Goal: Information Seeking & Learning: Learn about a topic

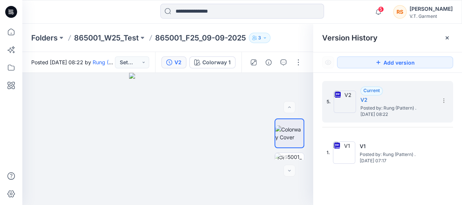
click at [350, 186] on div "5. Current V2 Posted by: Rung (Pattern) . Saturday, September 20, 2025 08:22 1.…" at bounding box center [387, 144] width 149 height 143
click at [373, 182] on div "5. Current V2 Posted by: Rung (Pattern) . Saturday, September 20, 2025 08:22 1.…" at bounding box center [387, 144] width 149 height 143
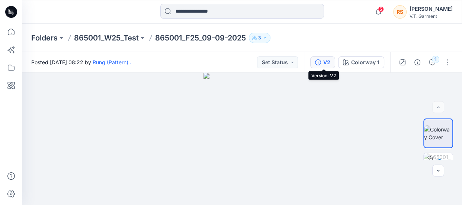
click at [323, 60] on button "V2" at bounding box center [322, 62] width 25 height 12
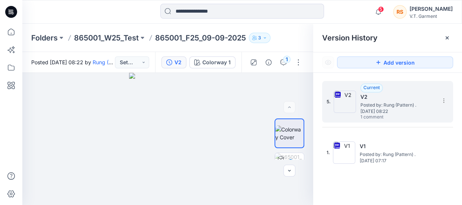
click at [390, 101] on span "Posted by: Rung (Pattern) ." at bounding box center [397, 104] width 74 height 7
click at [378, 103] on span "Posted by: Rung (Pattern) ." at bounding box center [397, 104] width 74 height 7
click at [288, 170] on icon "button" at bounding box center [289, 170] width 3 height 1
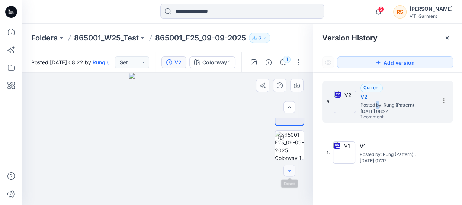
scroll to position [22, 0]
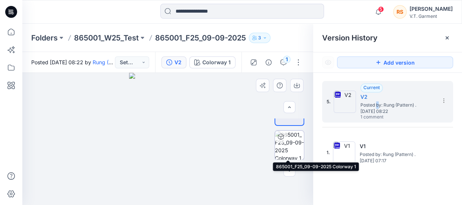
click at [290, 139] on img at bounding box center [289, 145] width 29 height 29
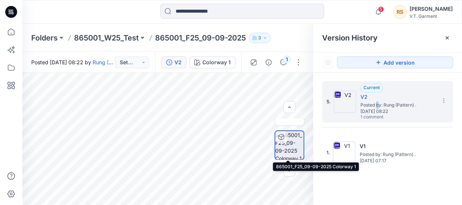
click at [282, 136] on icon at bounding box center [281, 137] width 6 height 6
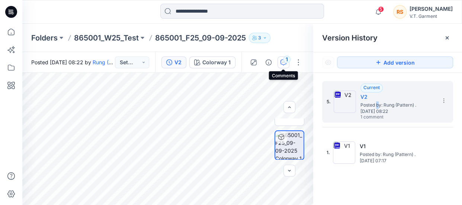
click at [285, 57] on div "1" at bounding box center [286, 59] width 7 height 7
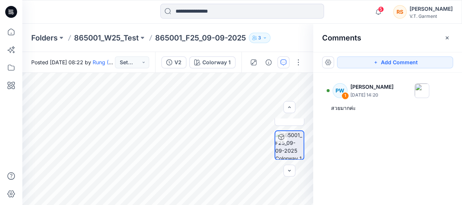
click at [414, 150] on div "PW 1 [PERSON_NAME] [DATE] 14:20 สวยมากค่ะ" at bounding box center [387, 125] width 149 height 105
click at [413, 156] on div "PW 1 [PERSON_NAME] [DATE] 14:20 สวยมากค่ะ" at bounding box center [387, 125] width 149 height 105
click at [400, 134] on div "PW 1 [PERSON_NAME] [DATE] 14:20 สวยมากค่ะ" at bounding box center [387, 125] width 149 height 105
click at [61, 36] on button at bounding box center [61, 38] width 7 height 10
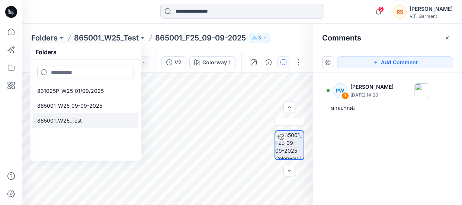
click at [74, 120] on p "865001_W25_Test" at bounding box center [59, 120] width 45 height 9
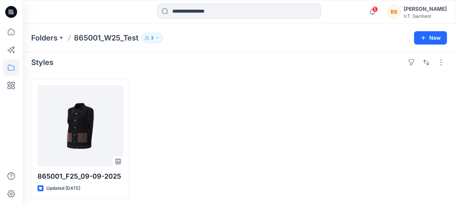
scroll to position [7, 0]
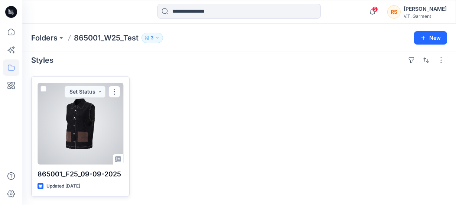
click at [81, 167] on div "865001_F25_09-09-2025 Updated [DATE] Set Status" at bounding box center [80, 137] width 98 height 120
click at [79, 122] on div at bounding box center [81, 124] width 86 height 82
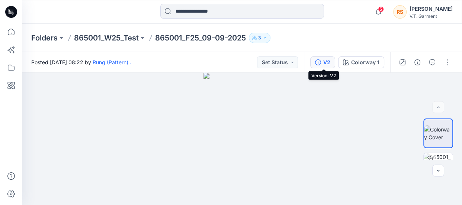
click at [327, 61] on div "V2" at bounding box center [326, 62] width 7 height 8
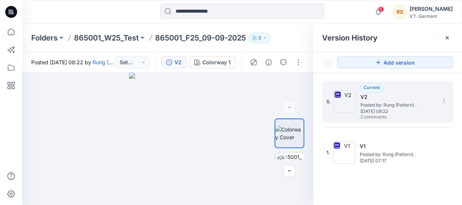
click at [379, 101] on span "Posted by: Rung (Pattern) ." at bounding box center [397, 104] width 74 height 7
click at [374, 109] on span "[DATE] 08:22" at bounding box center [397, 111] width 74 height 5
drag, startPoint x: 390, startPoint y: 182, endPoint x: 391, endPoint y: 177, distance: 5.5
click at [390, 182] on div "5. Current V2 Posted by: Rung (Pattern) . [DATE] 08:22 2 comments 1. V1 Posted …" at bounding box center [387, 144] width 149 height 143
click at [380, 104] on span "Posted by: Rung (Pattern) ." at bounding box center [397, 104] width 74 height 7
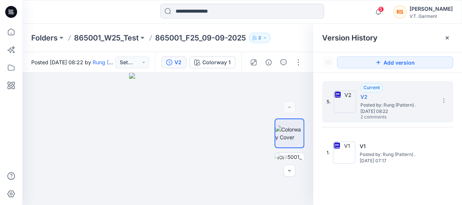
click at [391, 187] on div "5. Current V2 Posted by: Rung (Pattern) . [DATE] 08:22 2 comments 1. V1 Posted …" at bounding box center [387, 144] width 149 height 143
click at [373, 181] on div "5. Current V2 Posted by: Rung (Pattern) . [DATE] 08:22 2 comments 1. V1 Posted …" at bounding box center [387, 144] width 149 height 143
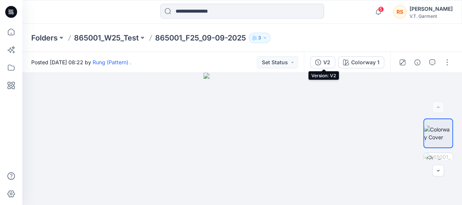
click at [321, 59] on button "V2" at bounding box center [322, 62] width 25 height 12
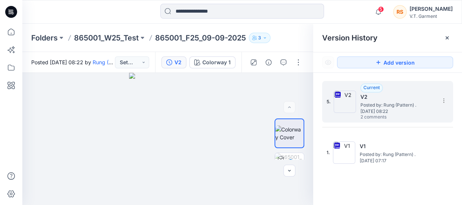
click at [386, 109] on span "[DATE] 08:22" at bounding box center [397, 111] width 74 height 5
click at [376, 97] on h5 "V2" at bounding box center [397, 97] width 74 height 9
click at [281, 59] on icon "button" at bounding box center [283, 62] width 6 height 6
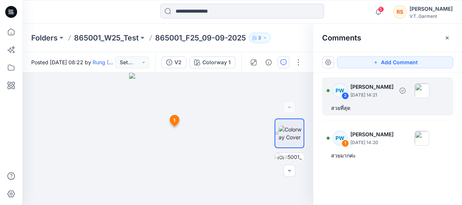
click at [366, 93] on p "September 22, 2025 14:21" at bounding box center [371, 94] width 43 height 7
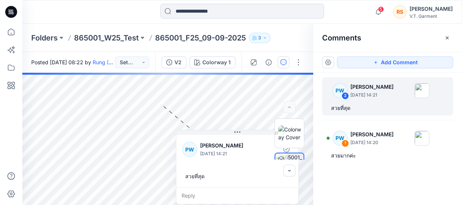
drag, startPoint x: 234, startPoint y: 113, endPoint x: 258, endPoint y: 168, distance: 59.9
click at [258, 170] on div "PW Piraya Wattanopas September 22, 2025 14:21 สวยที่สุด Reply" at bounding box center [237, 167] width 123 height 74
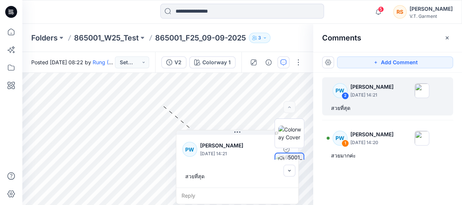
click at [382, 181] on div "Add Comment PW 2 Piraya Wattanopas September 22, 2025 14:21 สวยที่สุด PW 1 Pira…" at bounding box center [387, 128] width 149 height 153
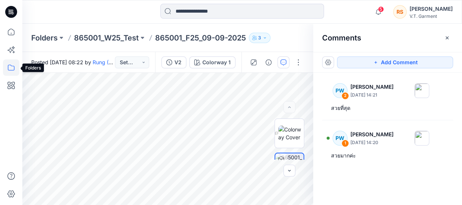
click at [12, 67] on icon at bounding box center [11, 67] width 16 height 16
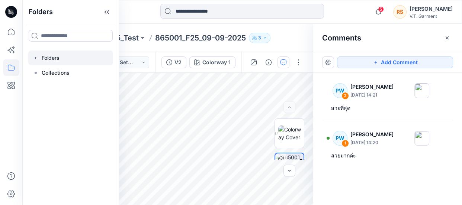
click at [47, 56] on div at bounding box center [70, 58] width 85 height 15
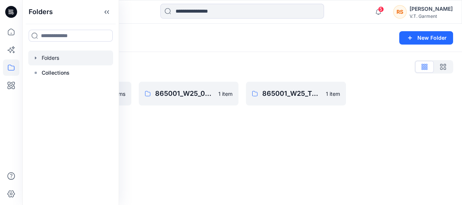
click at [266, 152] on div "Folders New Folder Folders List 831025P_W25_01/09/2025 0 items 865001_W25_09-09…" at bounding box center [241, 114] width 439 height 181
drag, startPoint x: 197, startPoint y: 165, endPoint x: 262, endPoint y: 106, distance: 87.6
click at [201, 165] on div "Folders New Folder Folders List 831025P_W25_01/09/2025 0 items 865001_W25_09-09…" at bounding box center [241, 114] width 439 height 181
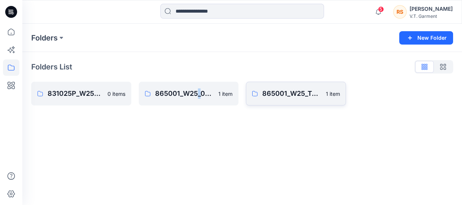
click at [298, 93] on p "865001_W25_Test" at bounding box center [291, 93] width 59 height 10
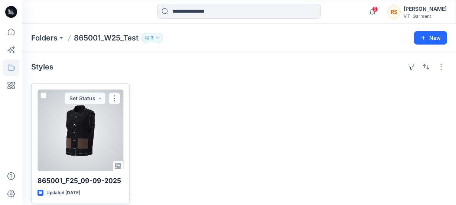
click at [83, 139] on div at bounding box center [81, 131] width 86 height 82
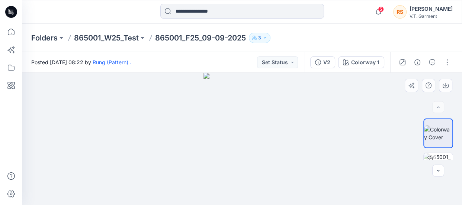
click at [350, 129] on div at bounding box center [241, 139] width 439 height 132
click at [338, 155] on div at bounding box center [241, 139] width 439 height 132
click at [343, 151] on div at bounding box center [241, 139] width 439 height 132
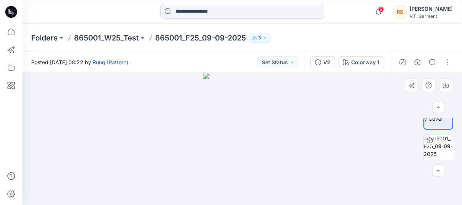
scroll to position [22, 0]
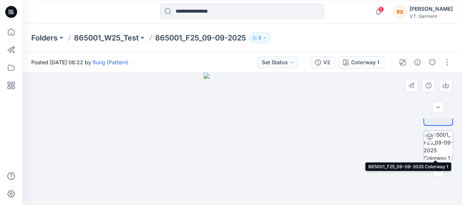
click at [434, 148] on img at bounding box center [437, 145] width 29 height 29
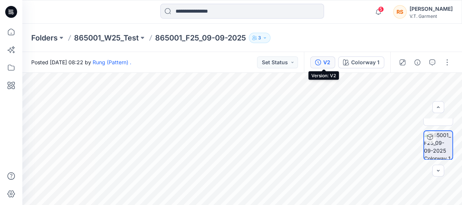
click at [327, 60] on div "V2" at bounding box center [326, 62] width 7 height 8
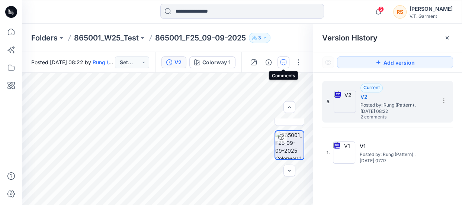
click at [282, 60] on icon "button" at bounding box center [283, 62] width 6 height 6
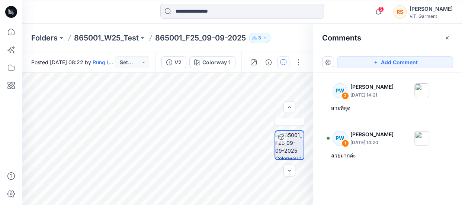
click at [385, 171] on div "PW 2 Piraya Wattanopas September 22, 2025 14:21 สวยที่สุด PW 1 Piraya Wattanopa…" at bounding box center [387, 125] width 149 height 105
click at [388, 174] on div "PW 2 Piraya Wattanopas September 22, 2025 14:21 สวยที่สุด PW 1 Piraya Wattanopa…" at bounding box center [387, 125] width 149 height 105
click at [374, 185] on div "Add Comment PW 2 Piraya Wattanopas September 22, 2025 14:21 สวยที่สุด PW 1 Pira…" at bounding box center [387, 128] width 149 height 153
click at [402, 181] on div "Add Comment PW 2 Piraya Wattanopas September 22, 2025 14:21 สวยที่สุด PW 1 Pira…" at bounding box center [387, 128] width 149 height 153
click at [401, 180] on div "Add Comment PW 2 Piraya Wattanopas September 22, 2025 14:21 สวยที่สุด PW 1 Pira…" at bounding box center [387, 128] width 149 height 153
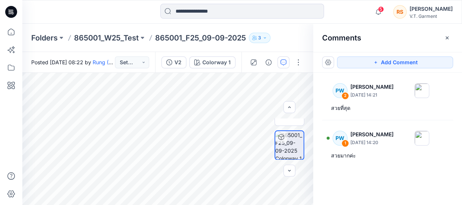
click at [378, 181] on div "Add Comment PW 2 Piraya Wattanopas September 22, 2025 14:21 สวยที่สุด PW 1 Pira…" at bounding box center [387, 128] width 149 height 153
click at [398, 178] on div "Add Comment PW 2 Piraya Wattanopas September 22, 2025 14:21 สวยที่สุด PW 1 Pira…" at bounding box center [387, 128] width 149 height 153
click at [383, 174] on div "PW 2 Piraya Wattanopas September 22, 2025 14:21 สวยที่สุด PW 1 Piraya Wattanopa…" at bounding box center [387, 125] width 149 height 105
click at [404, 174] on div "PW 2 Piraya Wattanopas September 22, 2025 14:21 สวยที่สุด PW 1 Piraya Wattanopa…" at bounding box center [387, 125] width 149 height 105
click at [379, 176] on div "PW 2 Piraya Wattanopas September 22, 2025 14:21 สวยที่สุด PW 1 Piraya Wattanopa…" at bounding box center [387, 125] width 149 height 105
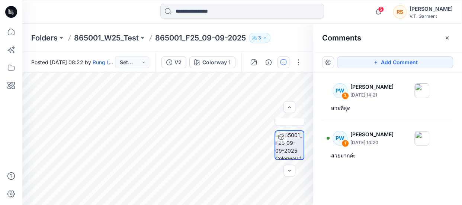
click at [400, 173] on div "PW 2 Piraya Wattanopas September 22, 2025 14:21 สวยที่สุด PW 1 Piraya Wattanopa…" at bounding box center [387, 125] width 149 height 105
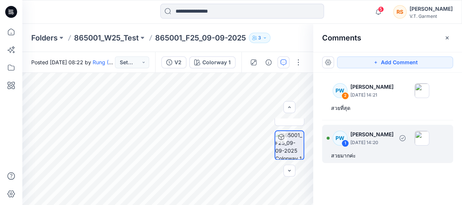
click at [373, 139] on p "[DATE] 14:20" at bounding box center [371, 142] width 43 height 7
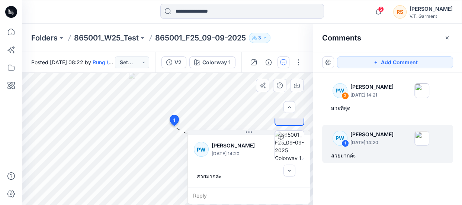
drag, startPoint x: 239, startPoint y: 134, endPoint x: 264, endPoint y: 150, distance: 29.6
click at [264, 150] on div "PW Piraya Wattanopas September 22, 2025 14:20 สวยมากค่ะ Reply" at bounding box center [248, 167] width 123 height 74
click at [390, 181] on div "Add Comment PW 2 Piraya Wattanopas September 22, 2025 14:21 สวยที่สุด PW 1 Pira…" at bounding box center [387, 128] width 149 height 153
click at [413, 174] on div "PW 2 Piraya Wattanopas September 22, 2025 14:21 สวยที่สุด PW 1 Piraya Wattanopa…" at bounding box center [387, 125] width 149 height 105
click at [400, 181] on div "Add Comment PW 2 Piraya Wattanopas September 22, 2025 14:21 สวยที่สุด PW 1 Pira…" at bounding box center [387, 128] width 149 height 153
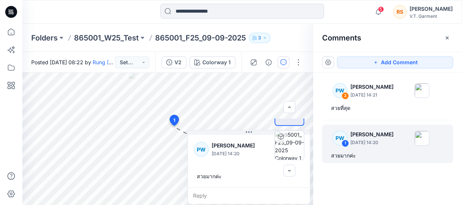
click at [420, 178] on div "Add Comment PW 2 Piraya Wattanopas September 22, 2025 14:21 สวยที่สุด PW 1 Pira…" at bounding box center [387, 128] width 149 height 153
click at [412, 178] on div "Add Comment PW 2 Piraya Wattanopas September 22, 2025 14:21 สวยที่สุด PW 1 Pira…" at bounding box center [387, 128] width 149 height 153
click at [421, 177] on div "PW 2 Piraya Wattanopas September 22, 2025 14:21 สวยที่สุด PW 1 Piraya Wattanopa…" at bounding box center [387, 125] width 149 height 105
click at [422, 177] on div "PW 2 Piraya Wattanopas September 22, 2025 14:21 สวยที่สุด PW 1 Piraya Wattanopa…" at bounding box center [387, 125] width 149 height 105
click at [391, 185] on div "Add Comment PW 2 Piraya Wattanopas September 22, 2025 14:21 สวยที่สุด PW 1 Pira…" at bounding box center [387, 128] width 149 height 153
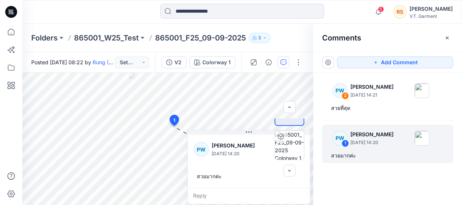
click at [419, 176] on div "PW 2 Piraya Wattanopas September 22, 2025 14:21 สวยที่สุด PW 1 Piraya Wattanopa…" at bounding box center [387, 125] width 149 height 105
click at [388, 180] on div "Add Comment PW 2 Piraya Wattanopas September 22, 2025 14:21 สวยที่สุด PW 1 Pira…" at bounding box center [387, 128] width 149 height 153
click at [374, 183] on div "Add Comment PW 2 Piraya Wattanopas September 22, 2025 14:21 สวยที่สุด PW 1 Pira…" at bounding box center [387, 128] width 149 height 153
click at [408, 180] on div "Add Comment PW 2 Piraya Wattanopas September 22, 2025 14:21 สวยที่สุด PW 1 Pira…" at bounding box center [387, 128] width 149 height 153
click at [385, 180] on div "Add Comment PW 2 Piraya Wattanopas September 22, 2025 14:21 สวยที่สุด PW 1 Pira…" at bounding box center [387, 128] width 149 height 153
